Goal: Task Accomplishment & Management: Use online tool/utility

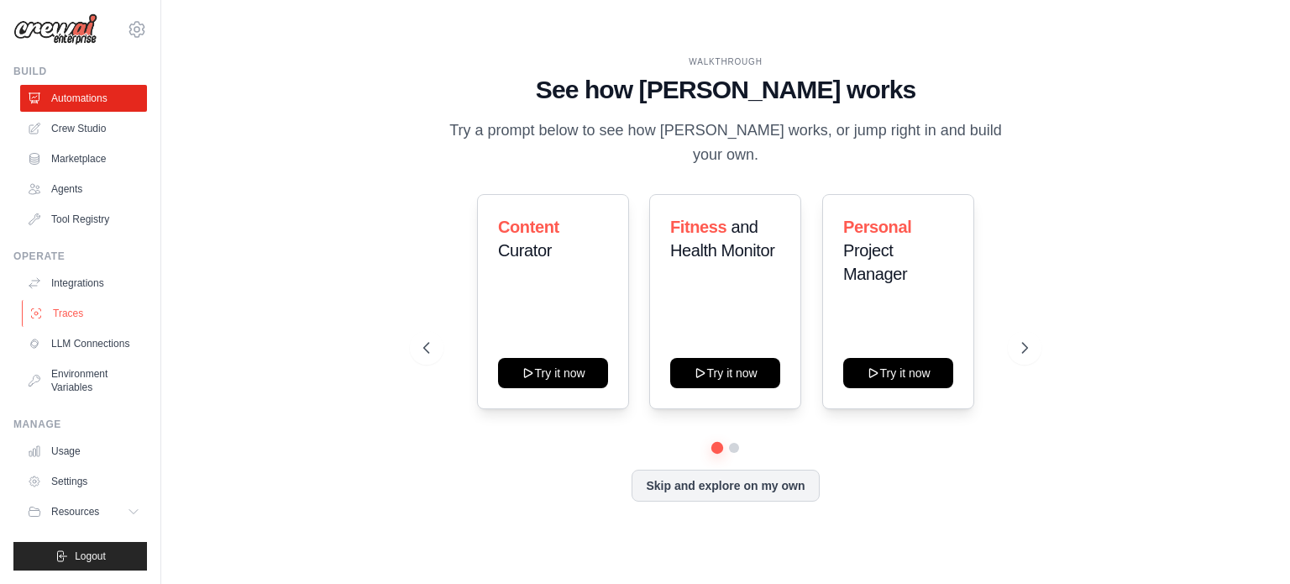
scroll to position [18, 0]
click at [73, 19] on img at bounding box center [55, 29] width 84 height 32
click at [127, 19] on icon at bounding box center [137, 29] width 20 height 20
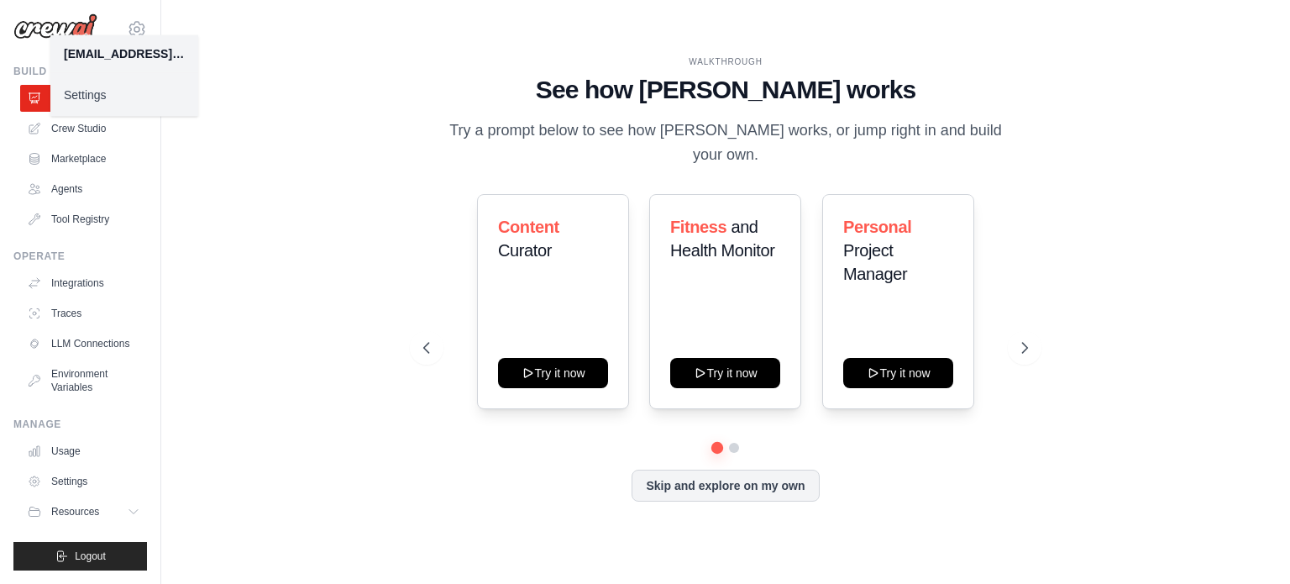
click at [268, 215] on div "WALKTHROUGH See how [PERSON_NAME] works Try a prompt below to see how [PERSON_N…" at bounding box center [725, 292] width 1075 height 550
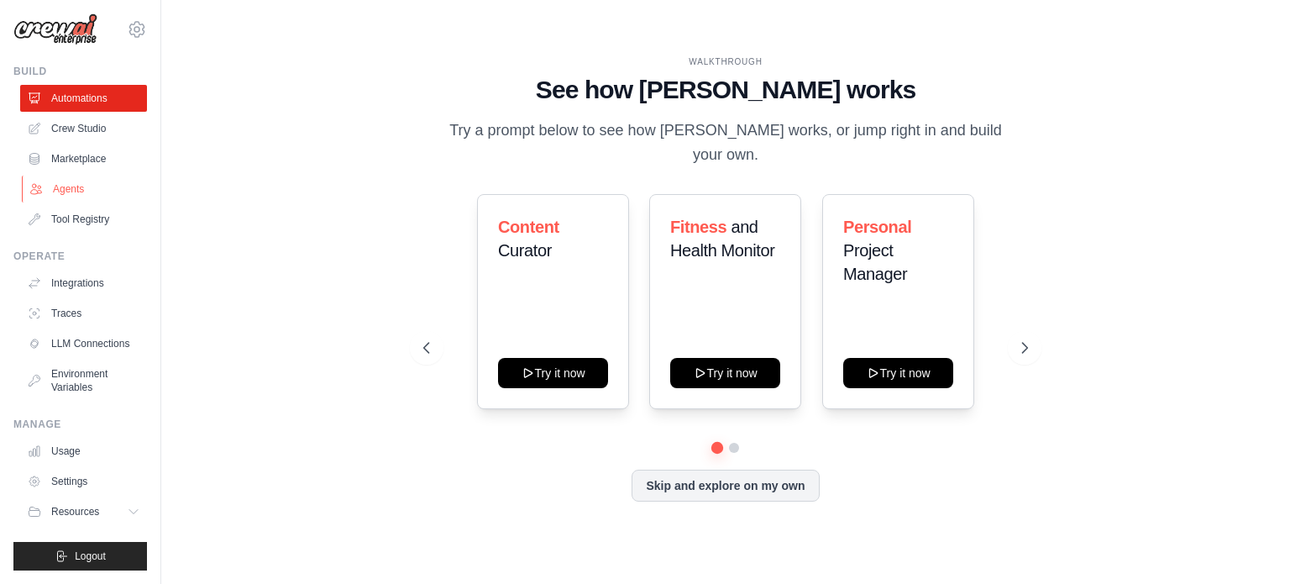
click at [63, 176] on link "Agents" at bounding box center [85, 189] width 127 height 27
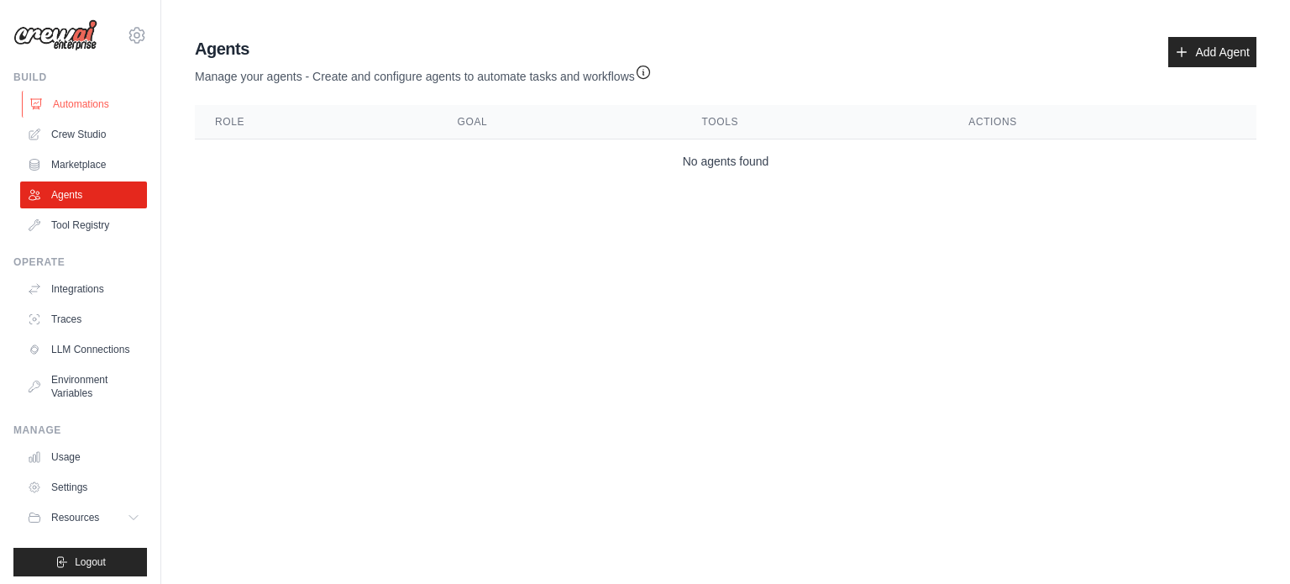
click at [48, 103] on link "Automations" at bounding box center [85, 104] width 127 height 27
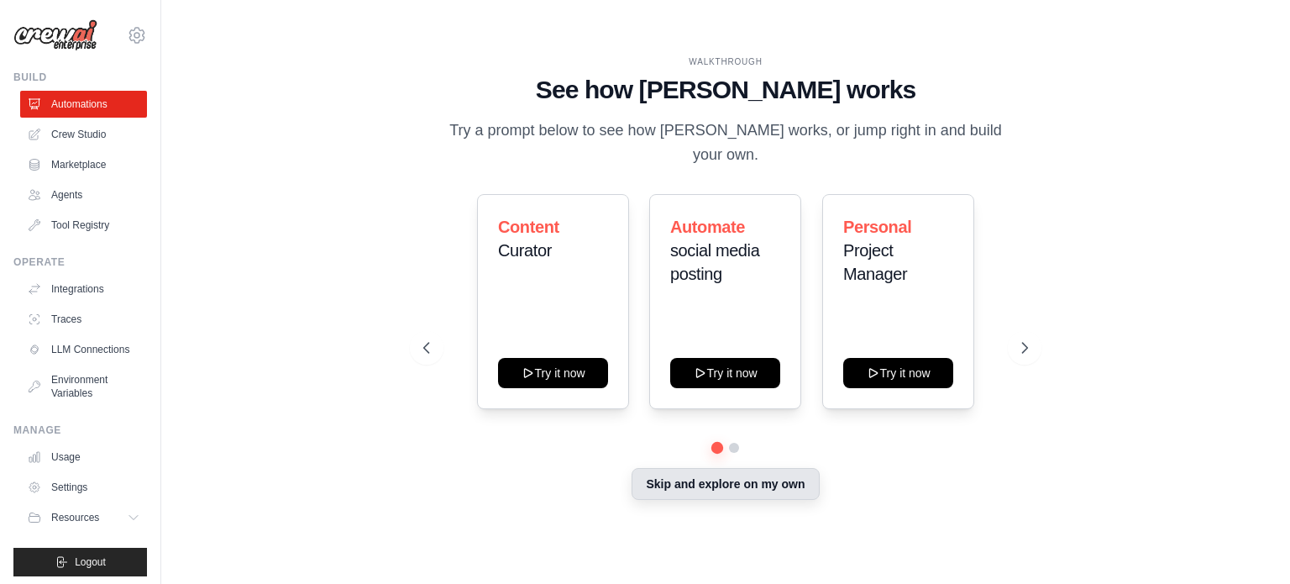
click at [787, 472] on button "Skip and explore on my own" at bounding box center [725, 484] width 187 height 32
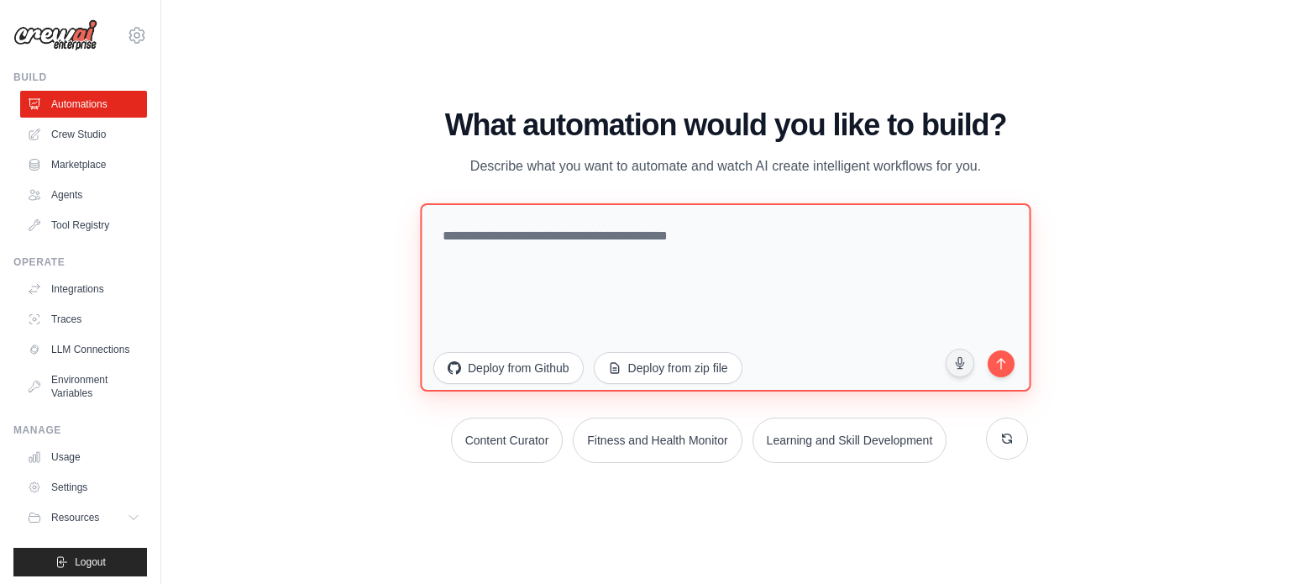
click at [544, 241] on textarea at bounding box center [725, 296] width 611 height 188
type textarea "*"
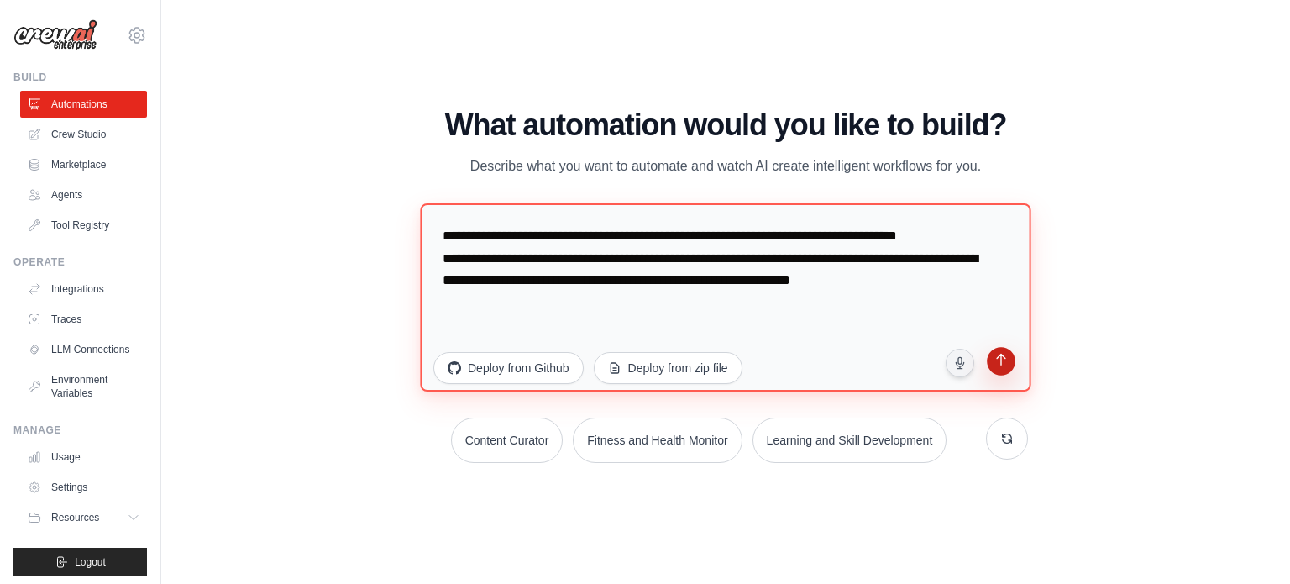
type textarea "**********"
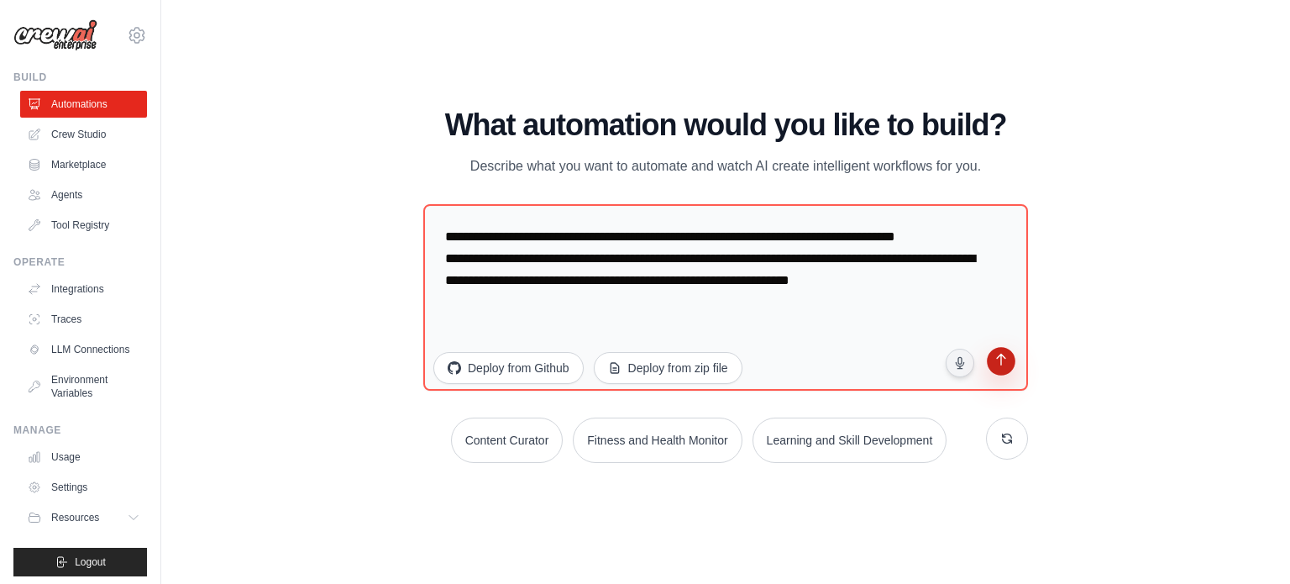
click at [1001, 364] on icon "submit" at bounding box center [1000, 361] width 9 height 12
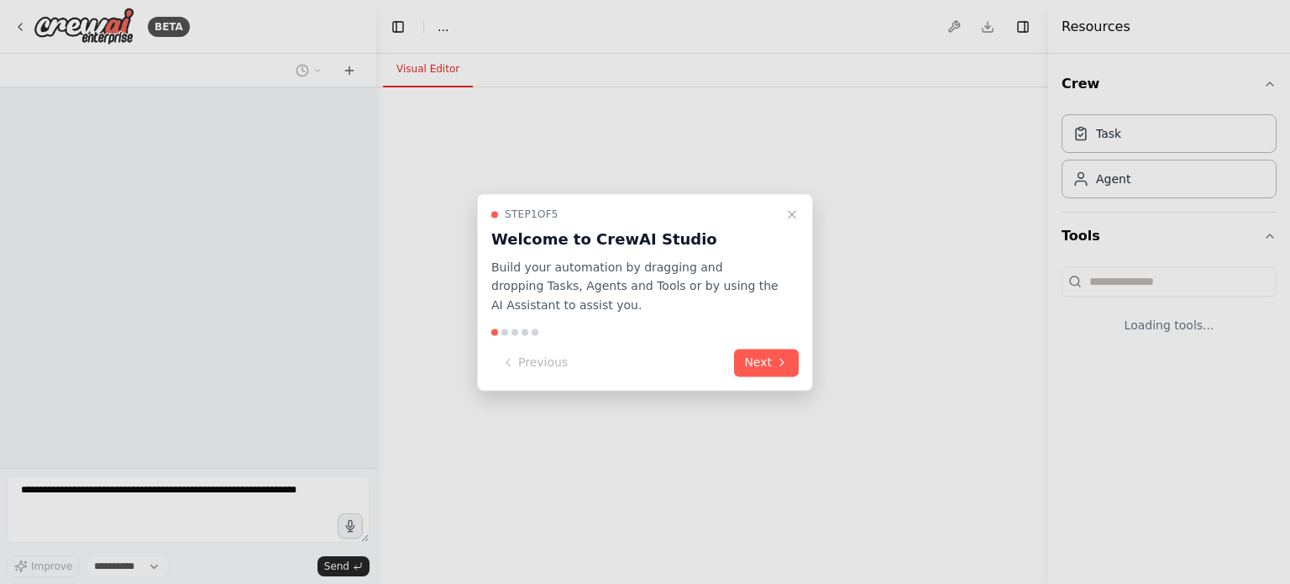
select select "****"
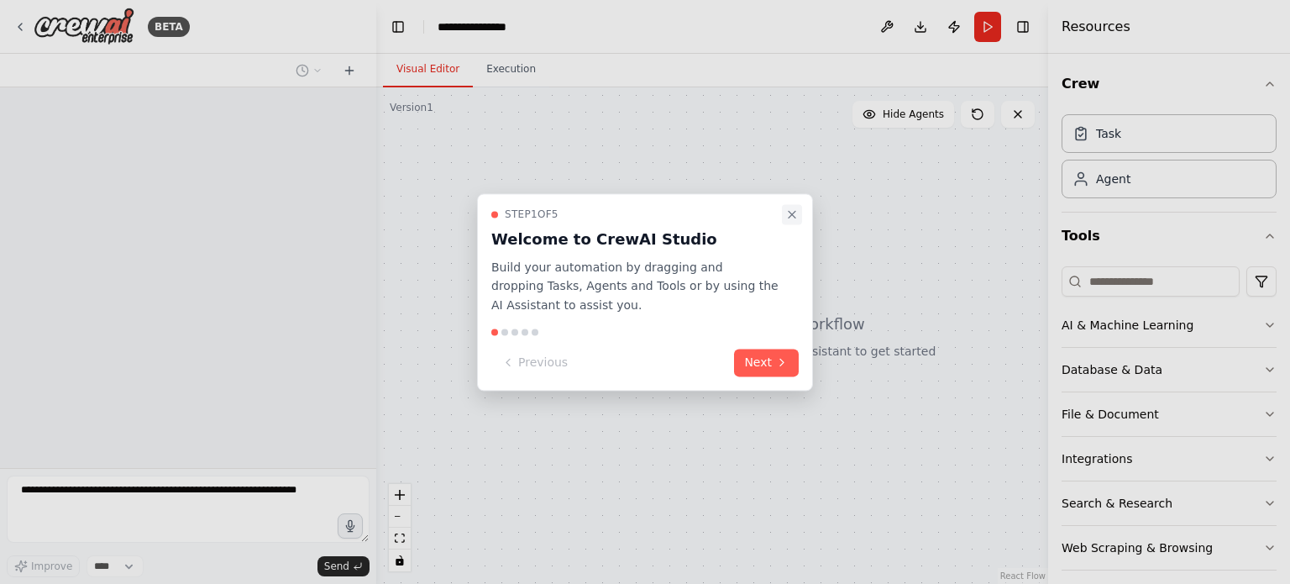
click at [793, 215] on icon "Close walkthrough" at bounding box center [792, 214] width 7 height 7
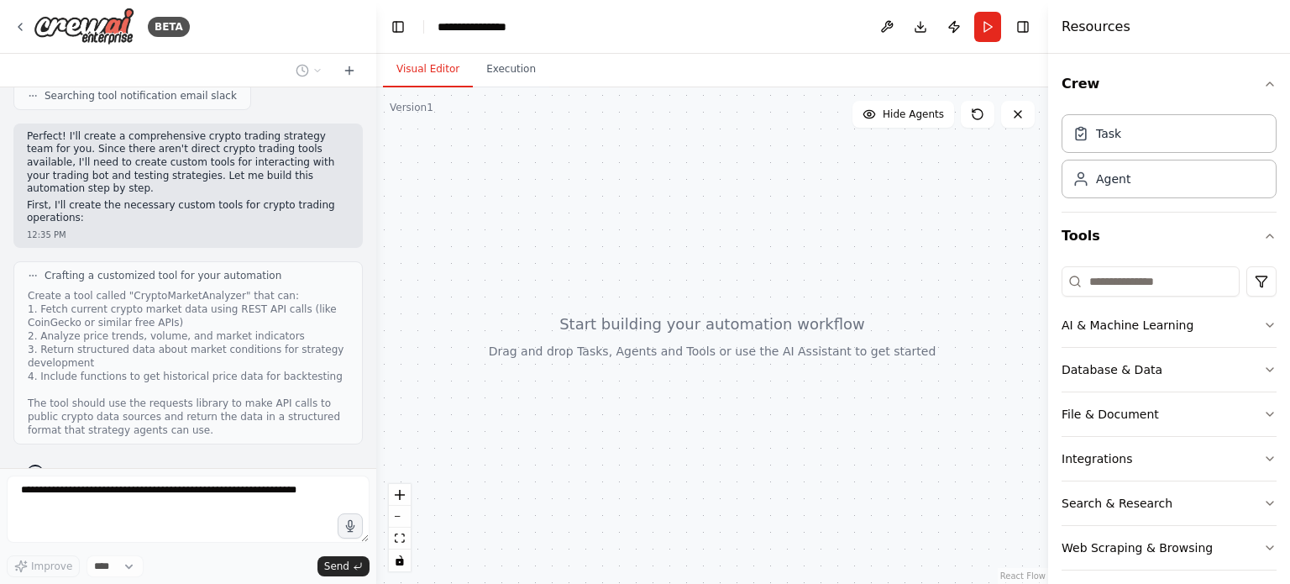
scroll to position [633, 0]
click at [397, 516] on icon "zoom out" at bounding box center [400, 517] width 10 height 2
click at [397, 500] on button "zoom in" at bounding box center [400, 495] width 22 height 22
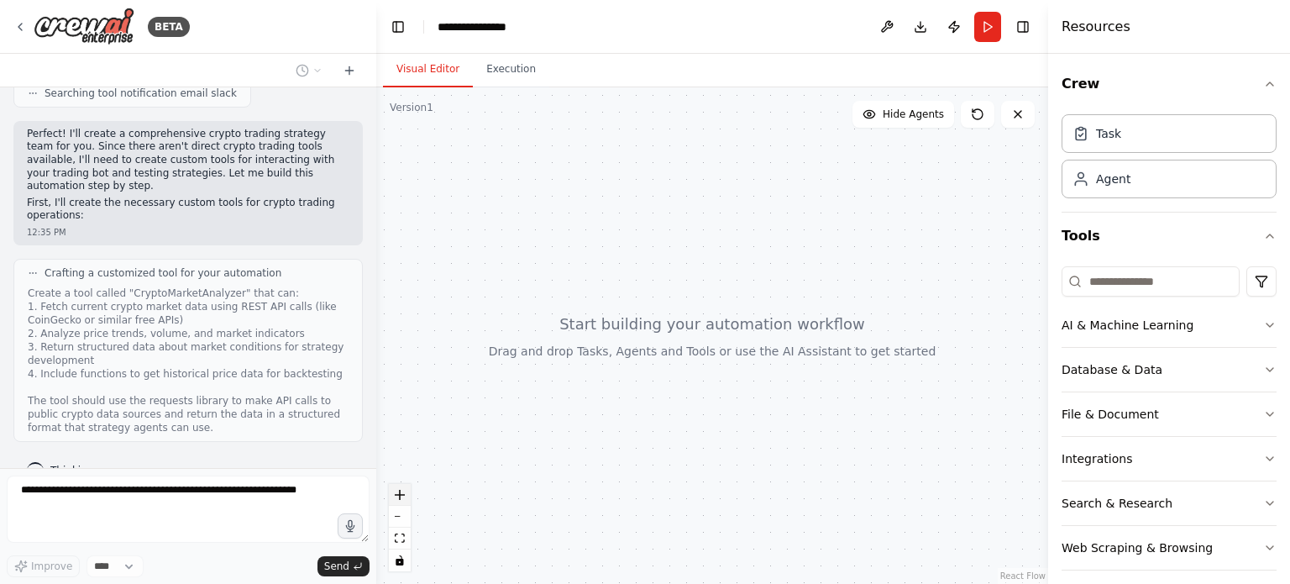
click at [397, 500] on button "zoom in" at bounding box center [400, 495] width 22 height 22
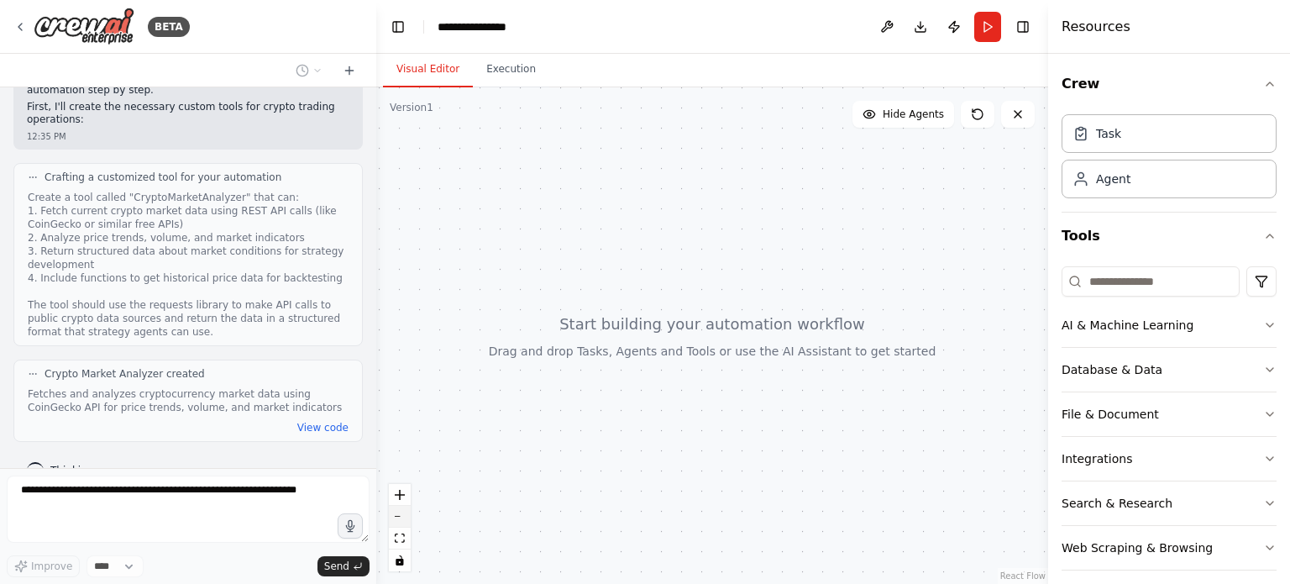
click at [393, 516] on button "zoom out" at bounding box center [400, 517] width 22 height 22
click at [312, 421] on button "View code" at bounding box center [322, 427] width 51 height 13
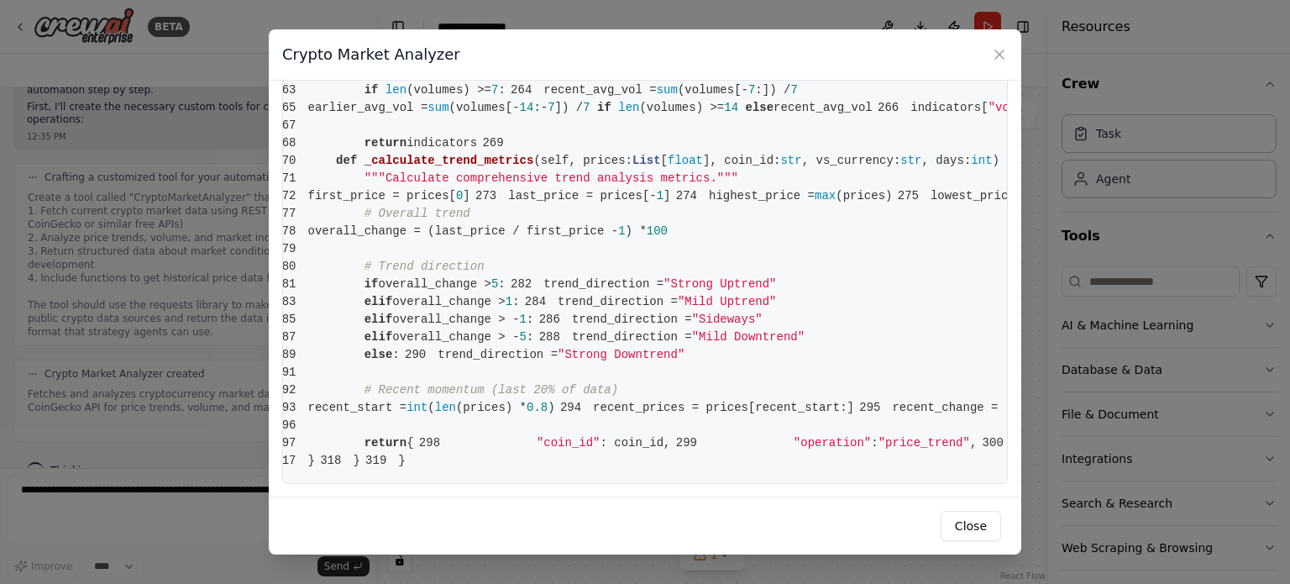
scroll to position [3050, 0]
click at [966, 530] on button "Close" at bounding box center [971, 526] width 60 height 30
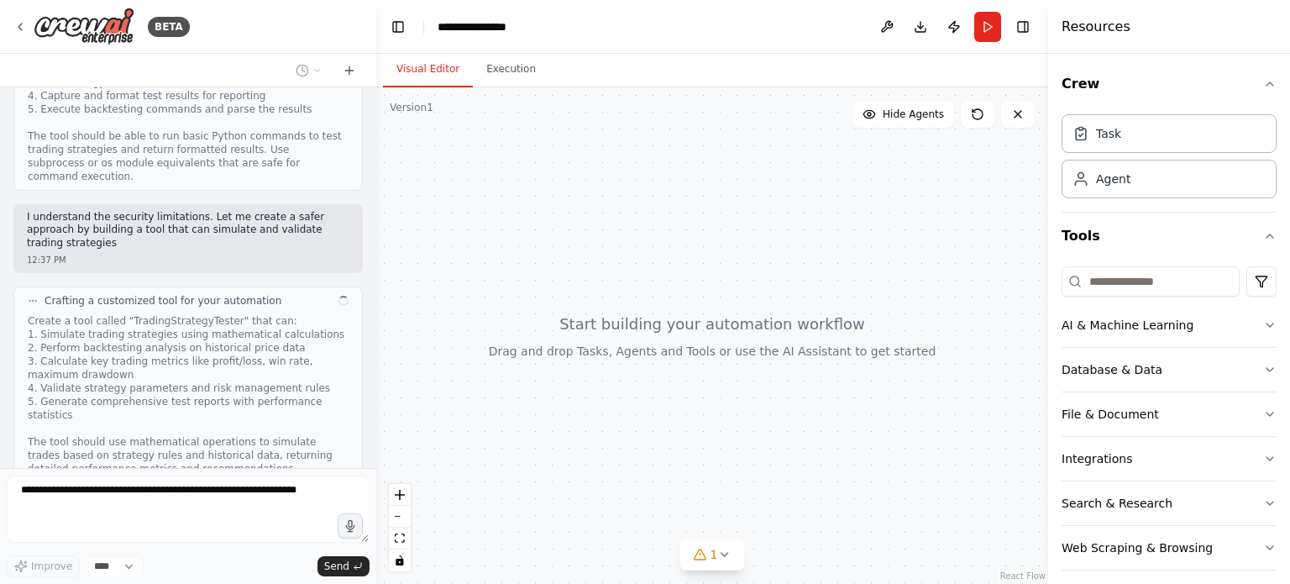
scroll to position [1203, 0]
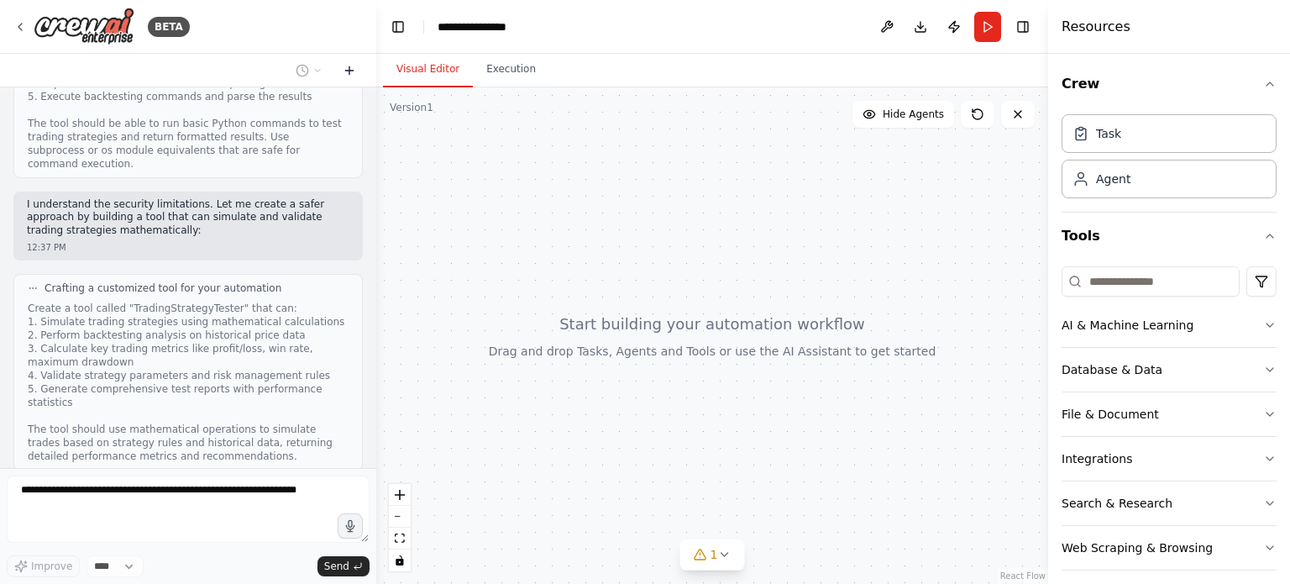
click at [347, 73] on icon at bounding box center [349, 70] width 13 height 13
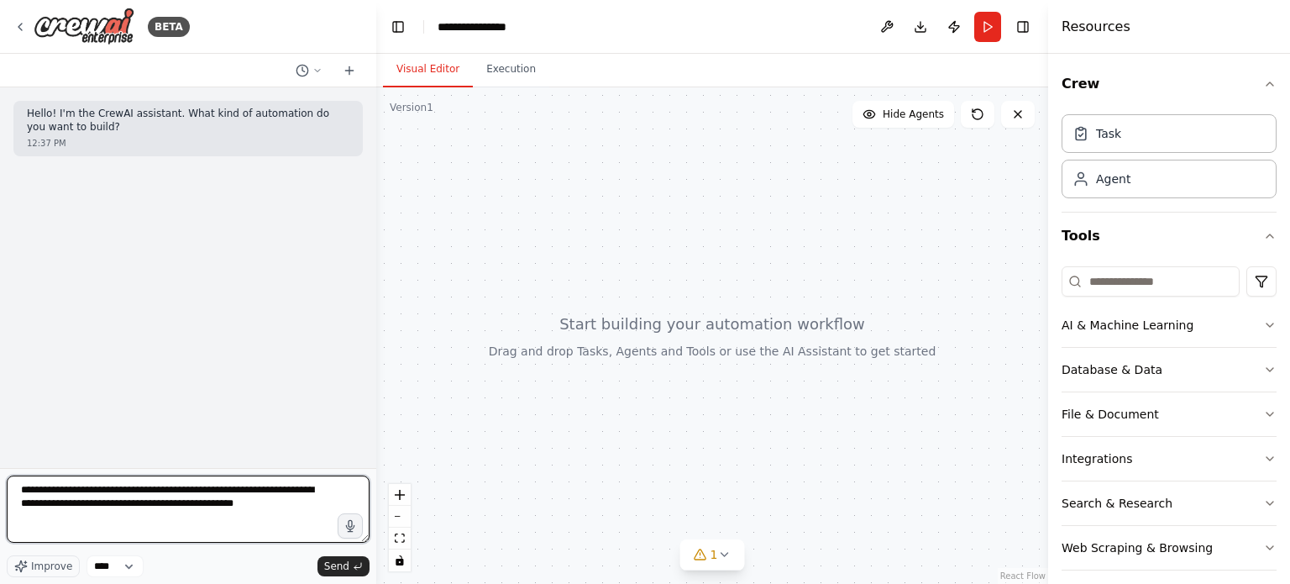
type textarea "**********"
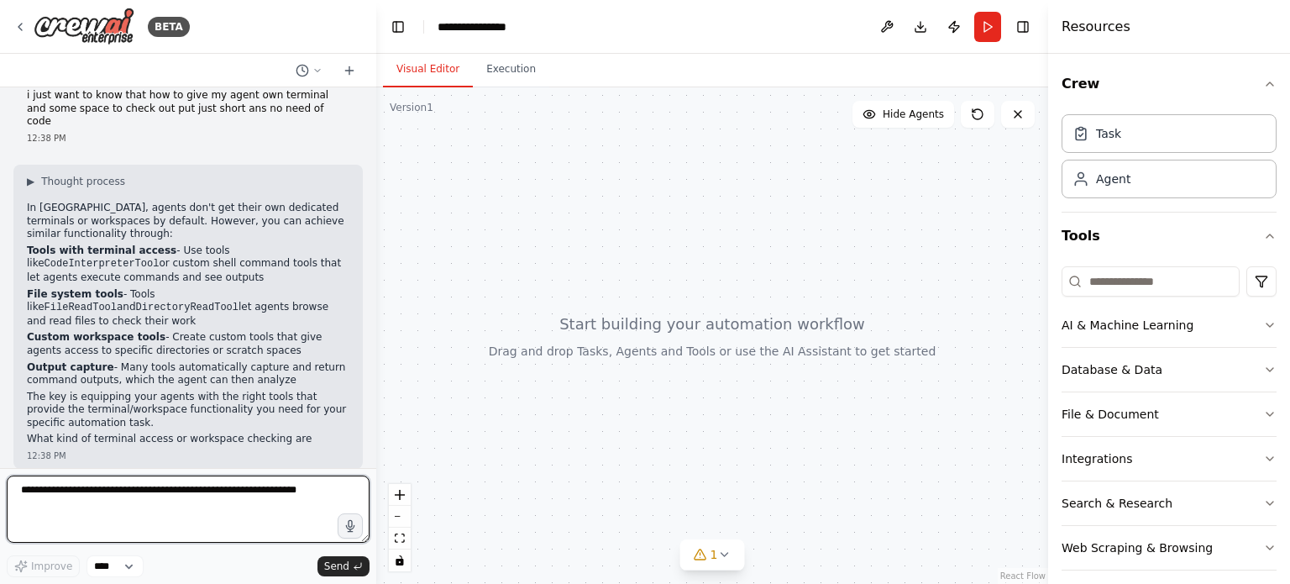
scroll to position [100, 0]
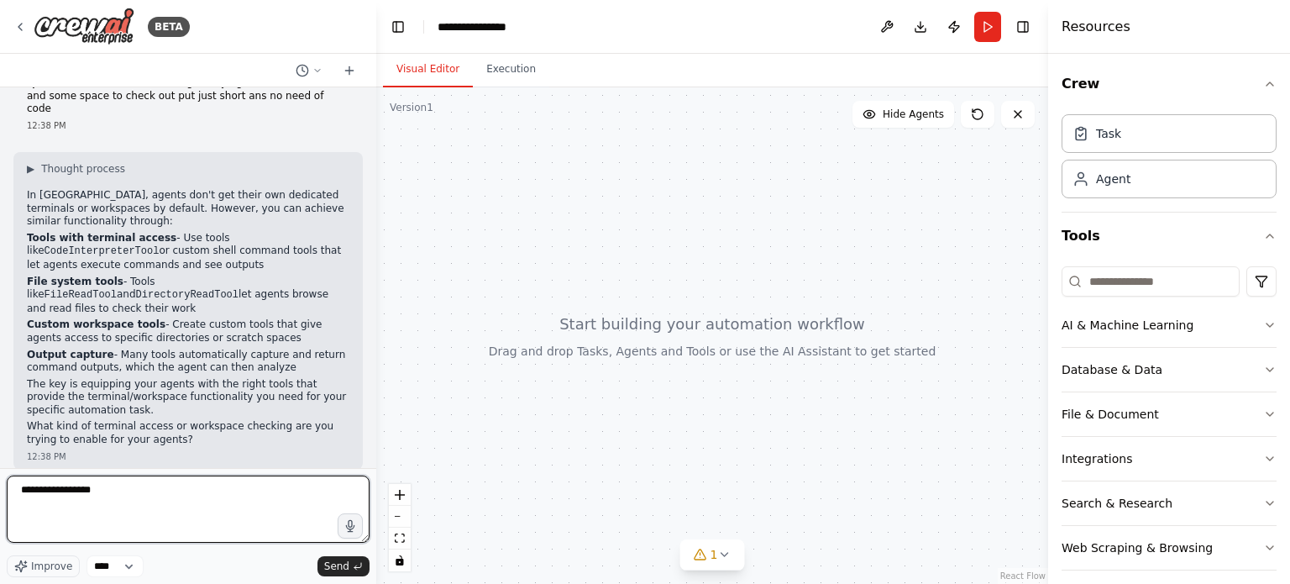
type textarea "**********"
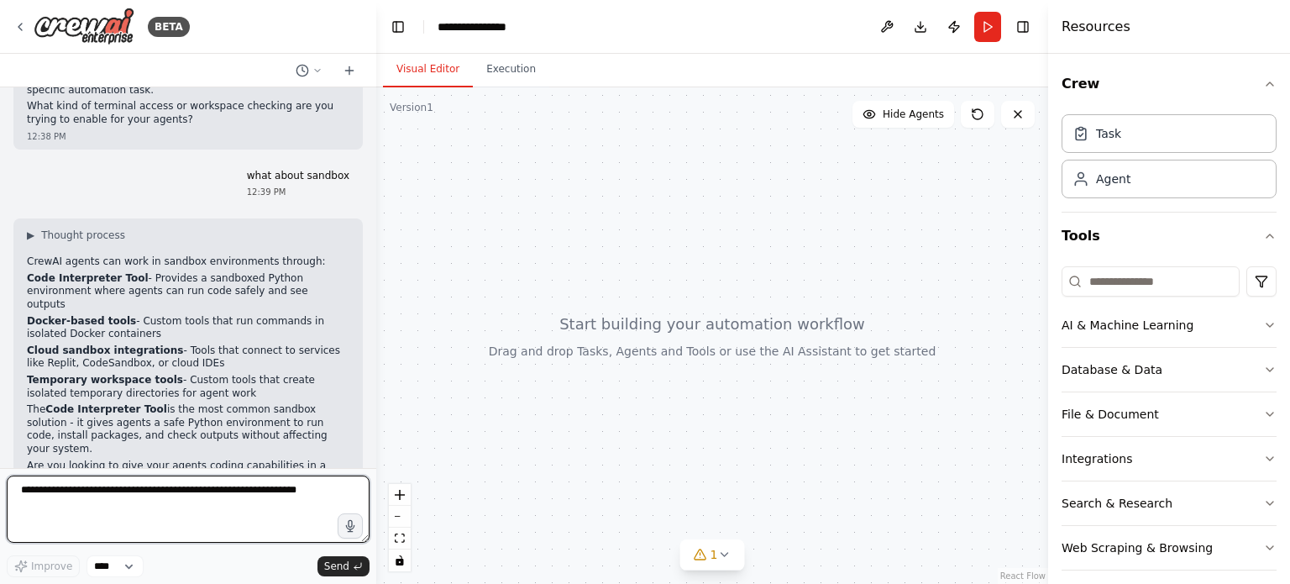
scroll to position [432, 0]
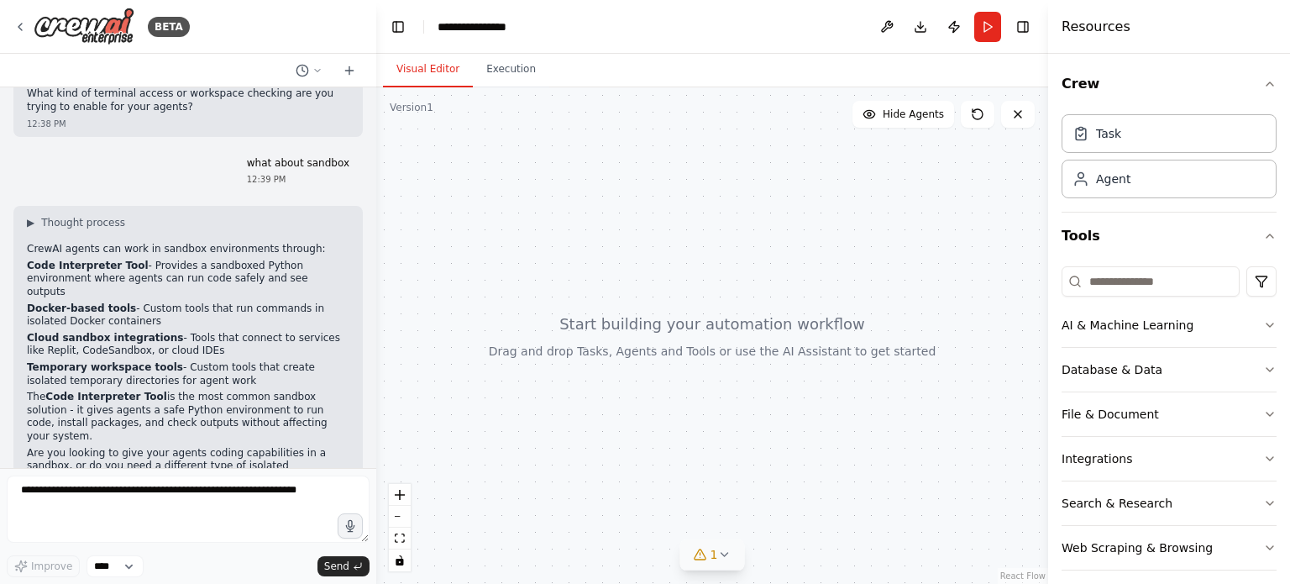
click at [722, 548] on icon at bounding box center [723, 554] width 13 height 13
click at [752, 391] on div at bounding box center [712, 335] width 672 height 496
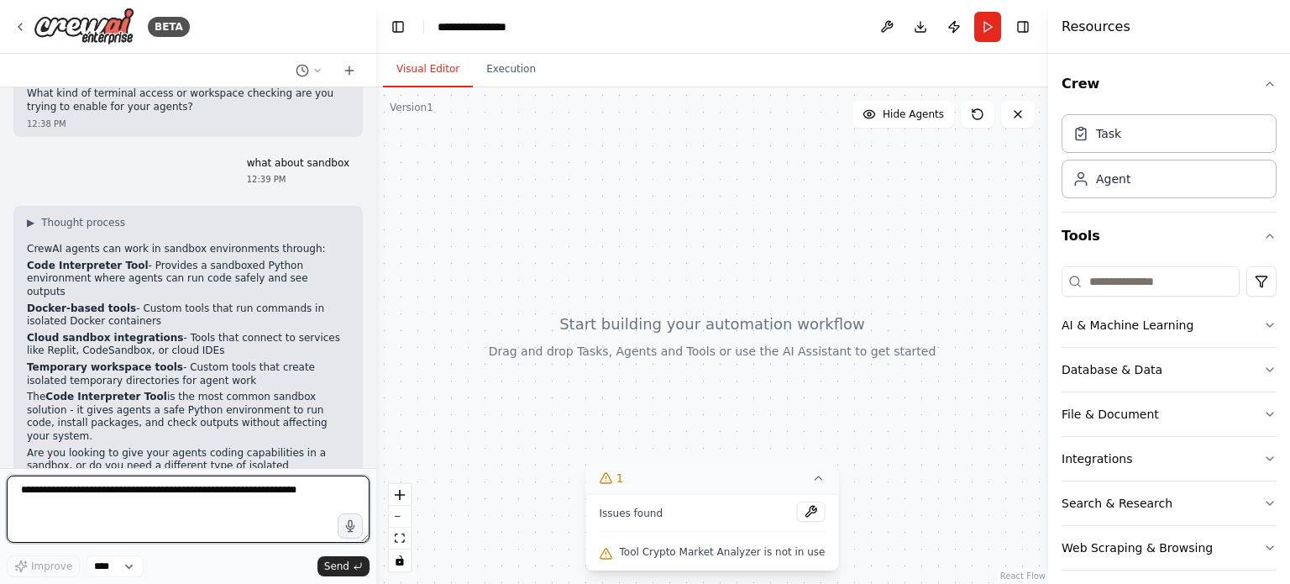
click at [154, 500] on textarea at bounding box center [188, 508] width 363 height 67
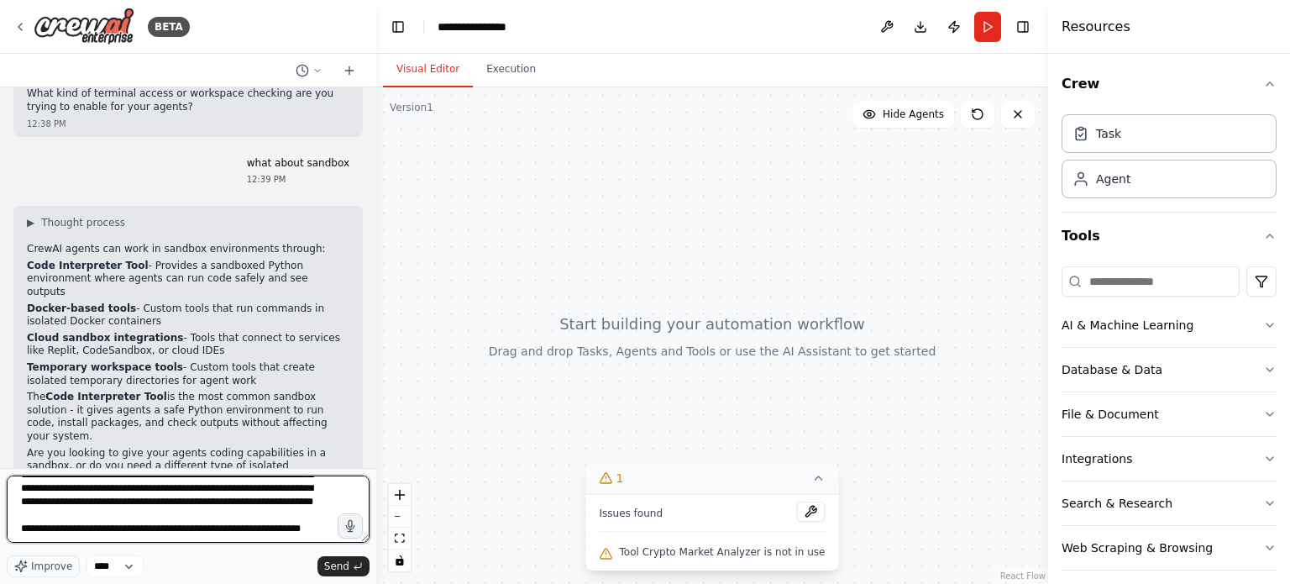
scroll to position [61, 0]
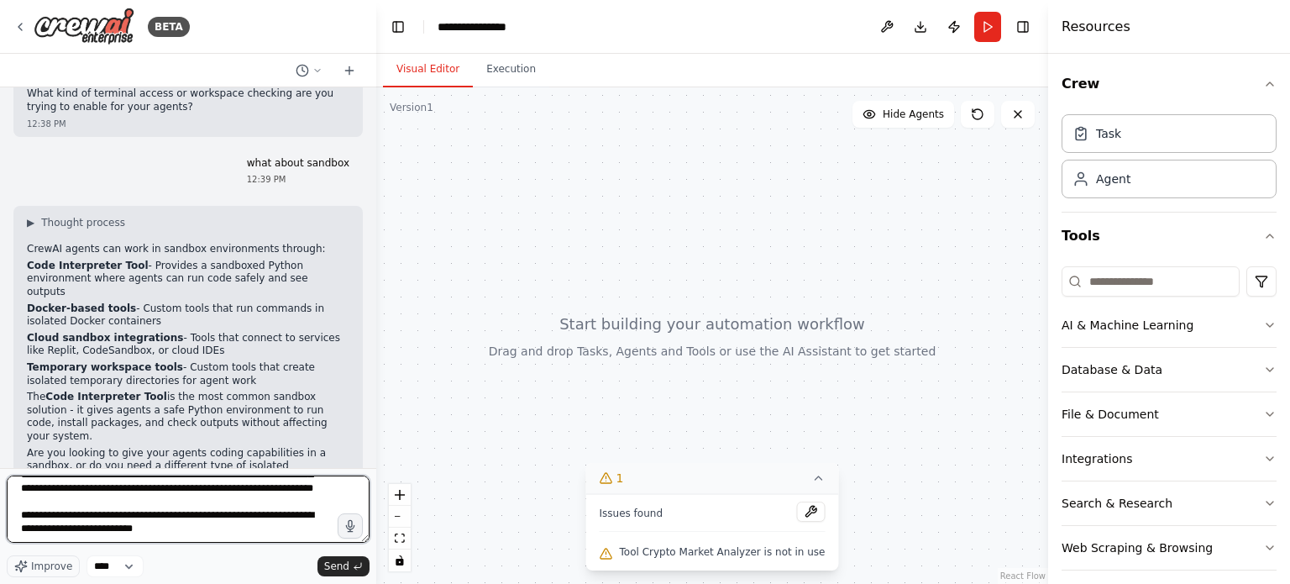
type textarea "**********"
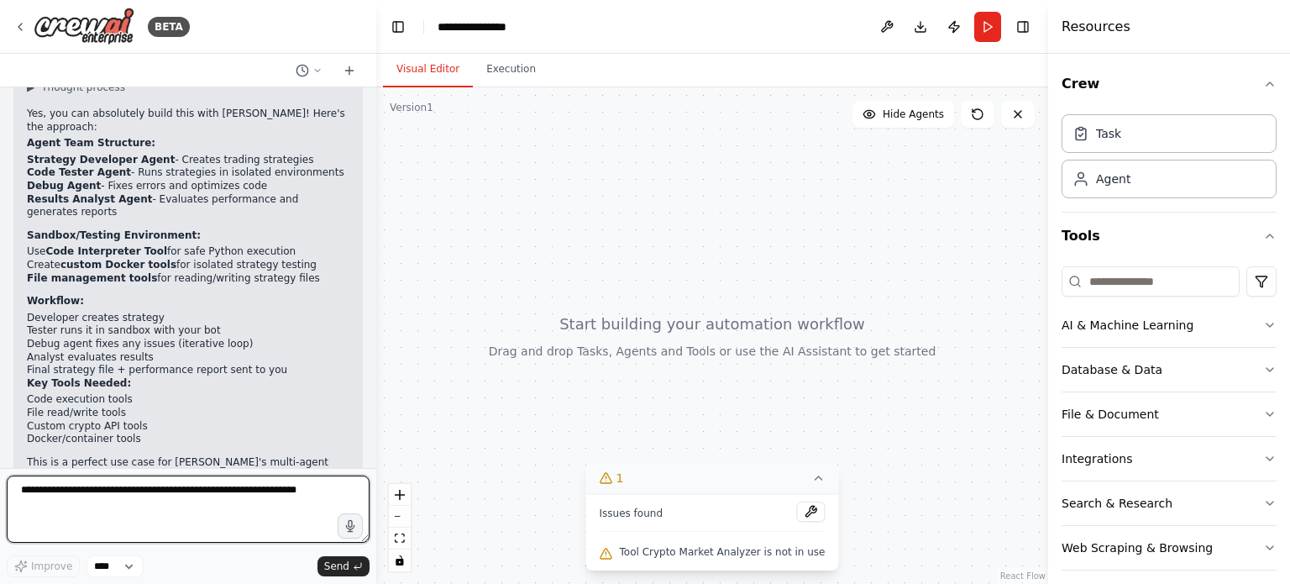
scroll to position [1048, 0]
